Goal: Check status: Check status

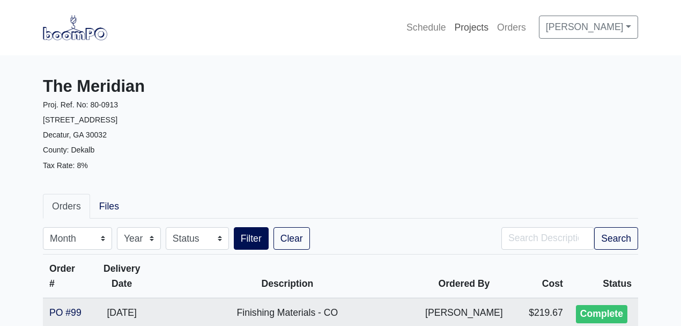
click at [465, 32] on link "Projects" at bounding box center [471, 28] width 43 height 24
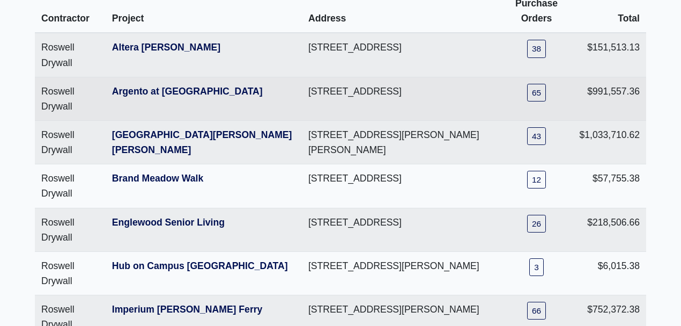
scroll to position [107, 0]
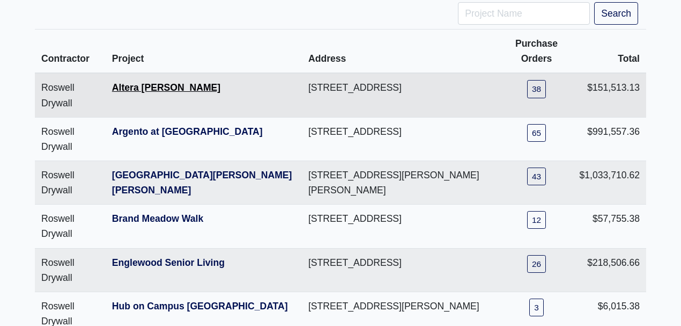
click at [176, 89] on link "Altera [PERSON_NAME]" at bounding box center [166, 87] width 108 height 11
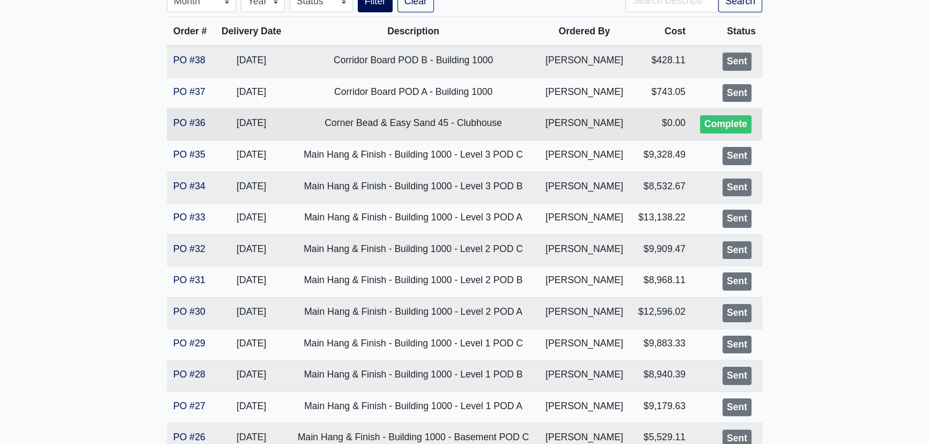
scroll to position [188, 0]
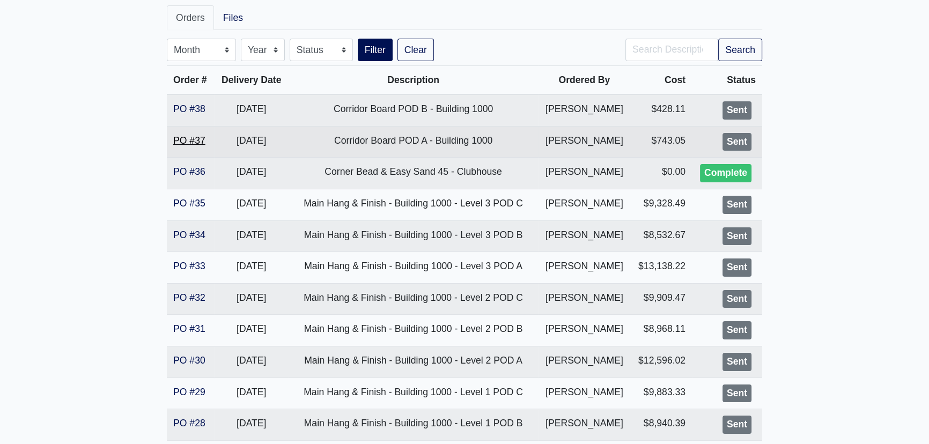
click at [195, 137] on link "PO #37" at bounding box center [189, 140] width 32 height 11
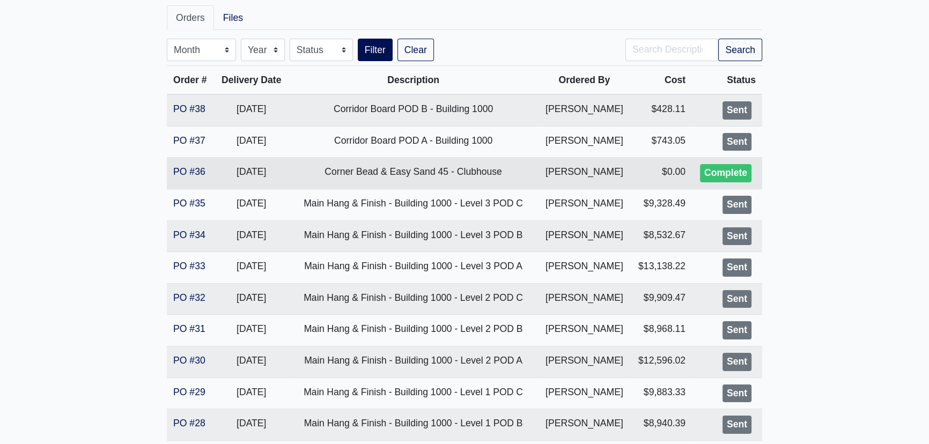
click at [167, 168] on td "PO #36" at bounding box center [190, 174] width 47 height 32
click at [180, 169] on link "PO #36" at bounding box center [189, 171] width 32 height 11
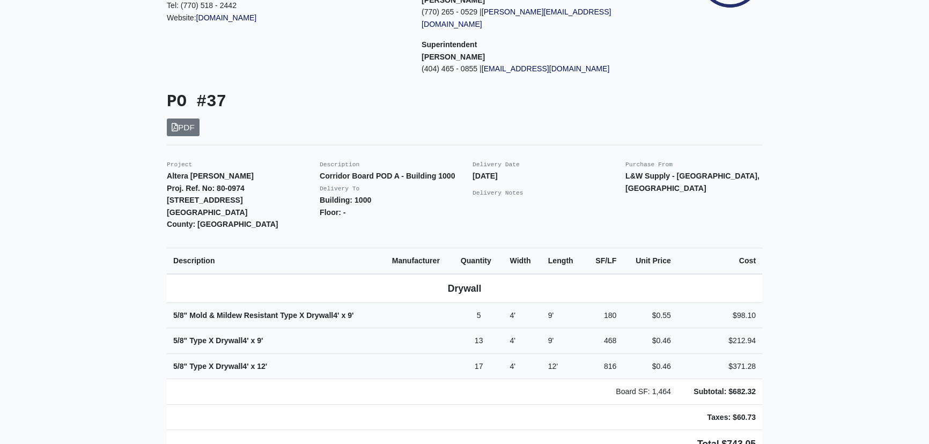
scroll to position [146, 0]
